Goal: Transaction & Acquisition: Subscribe to service/newsletter

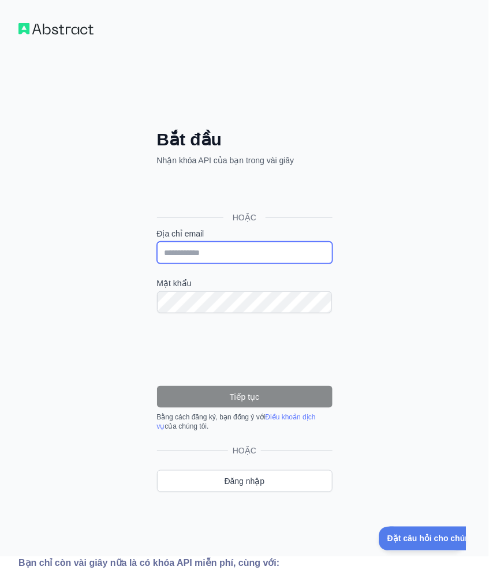
type input "**********"
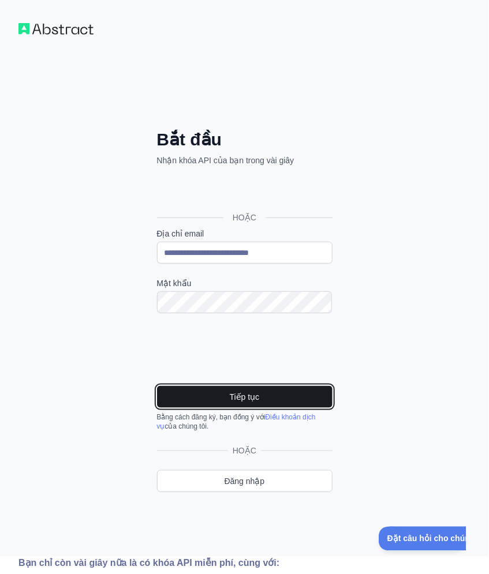
click at [293, 399] on button "Tiếp tục" at bounding box center [244, 397] width 175 height 22
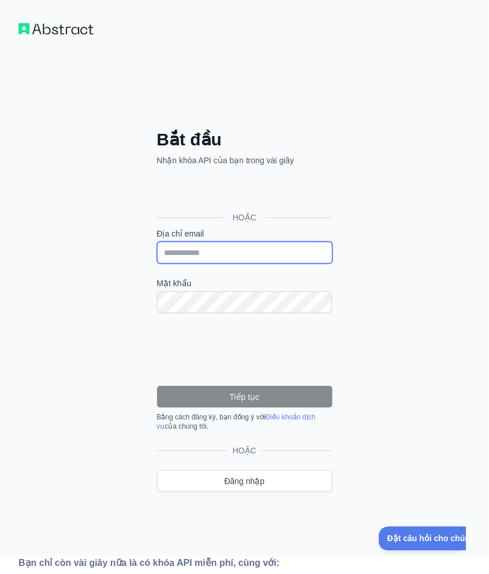
type input "**********"
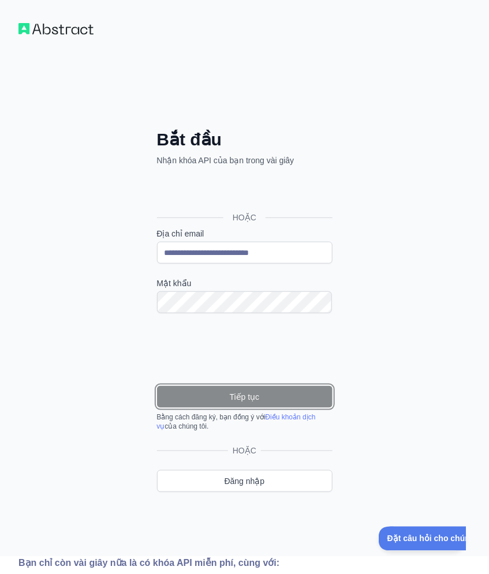
click at [291, 394] on button "Tiếp tục" at bounding box center [244, 397] width 175 height 22
